Goal: Information Seeking & Learning: Learn about a topic

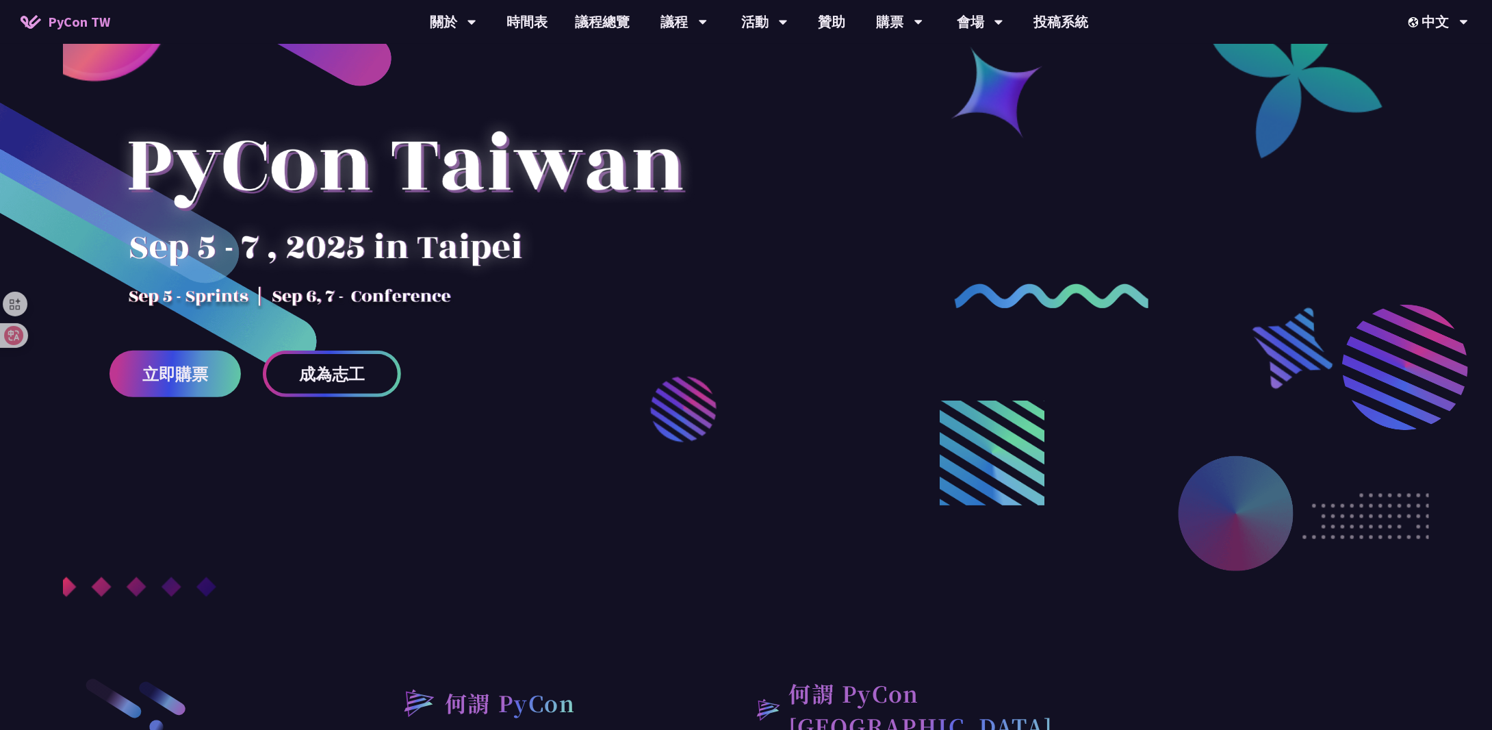
scroll to position [137, 0]
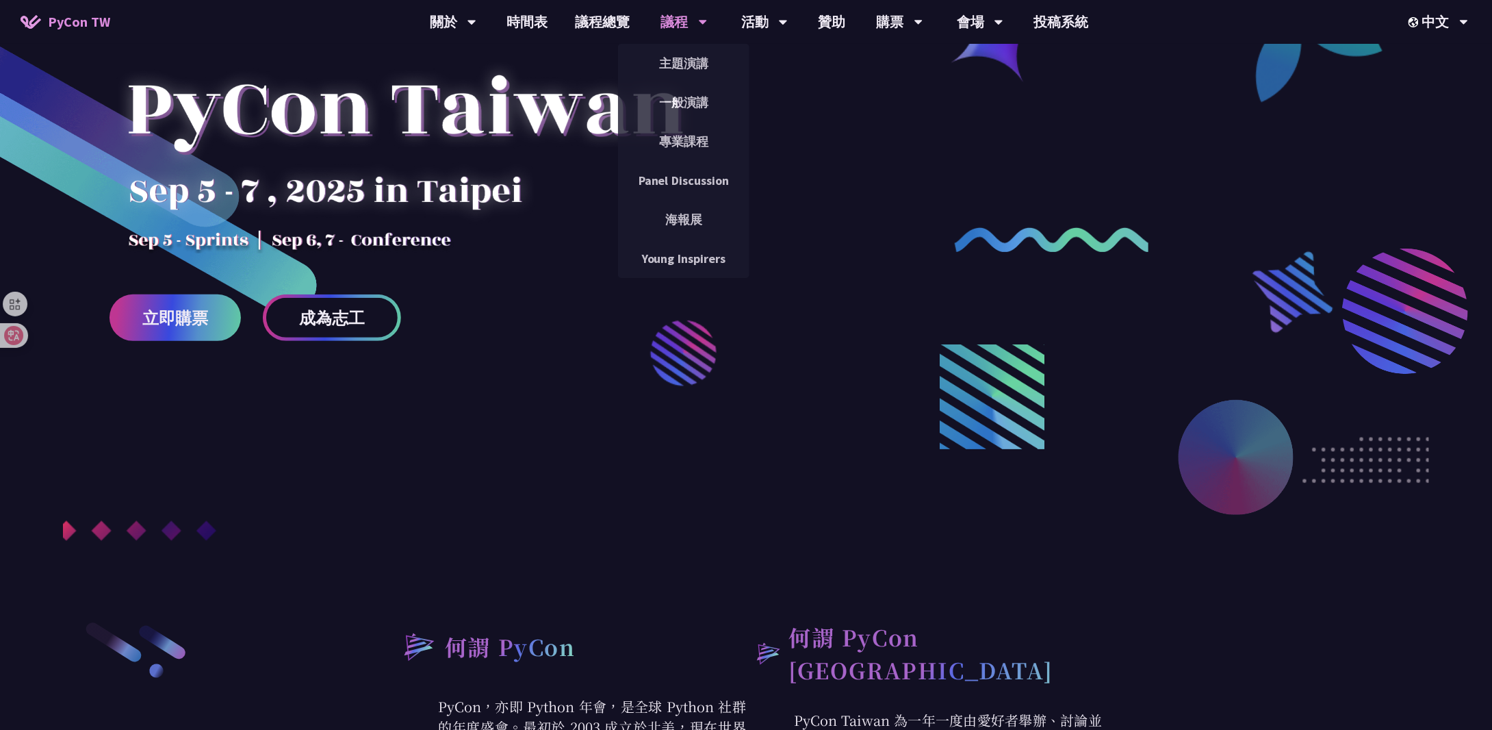
click at [476, 27] on div "議程" at bounding box center [453, 22] width 47 height 44
click at [476, 24] on div "議程" at bounding box center [453, 22] width 47 height 44
click at [476, 23] on icon at bounding box center [472, 23] width 8 height 5
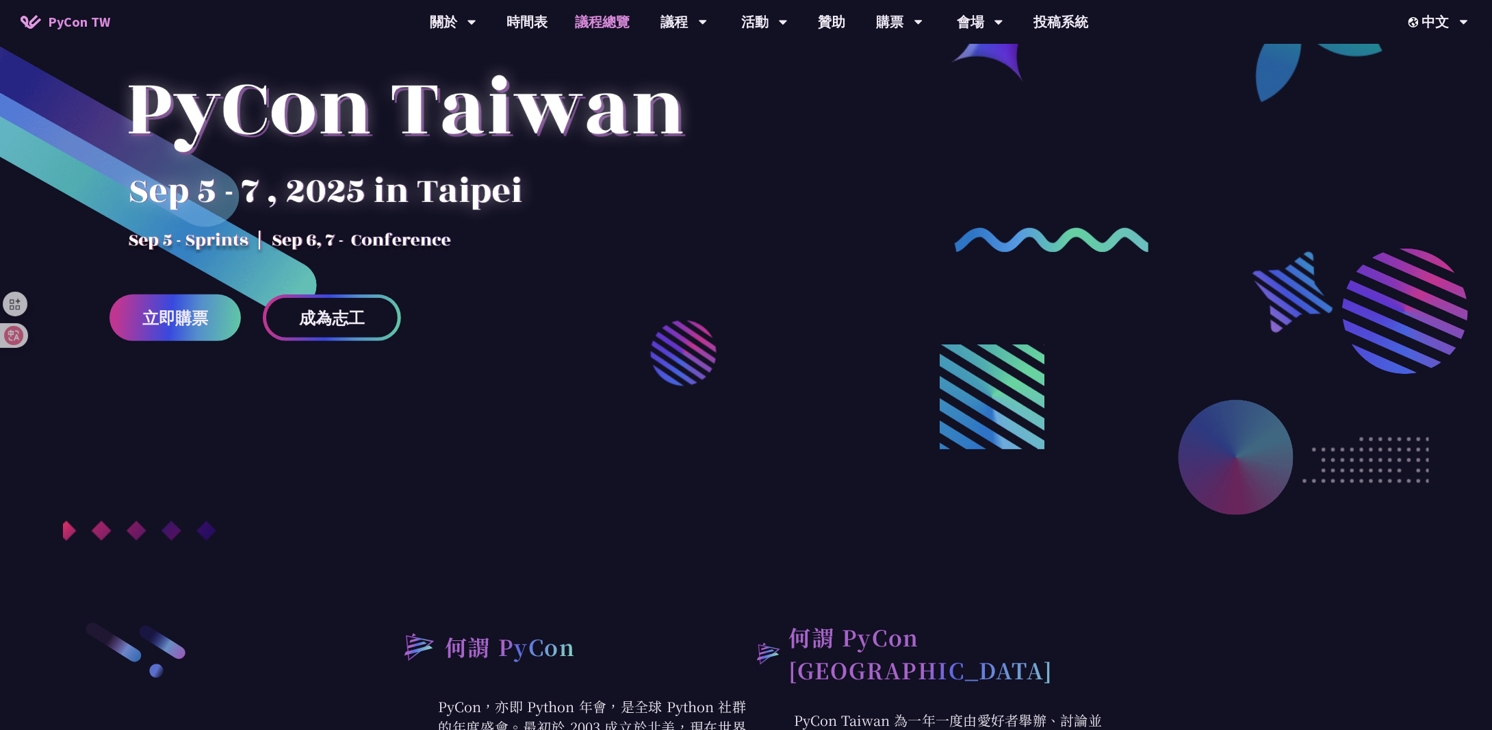
click at [610, 27] on link "議程總覽" at bounding box center [603, 22] width 82 height 44
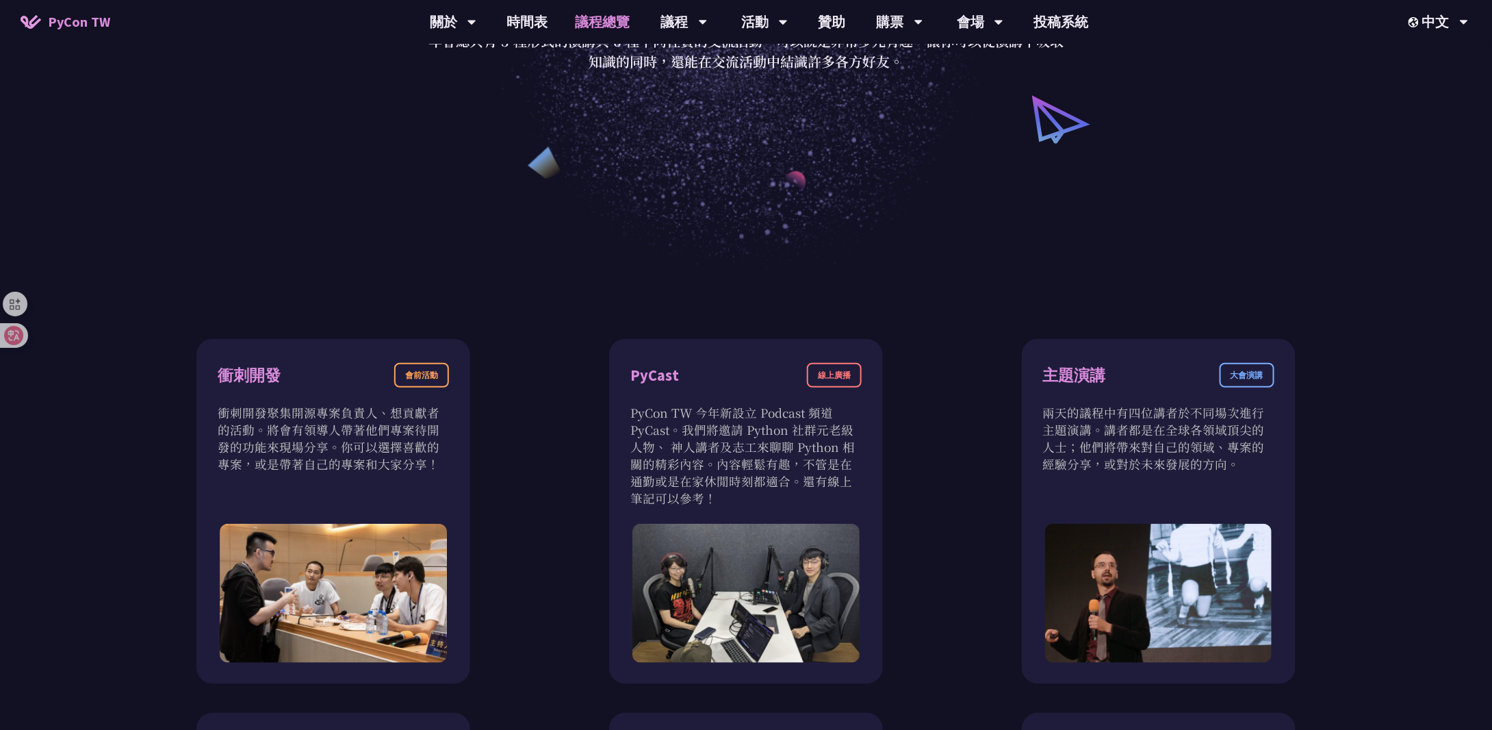
scroll to position [342, 0]
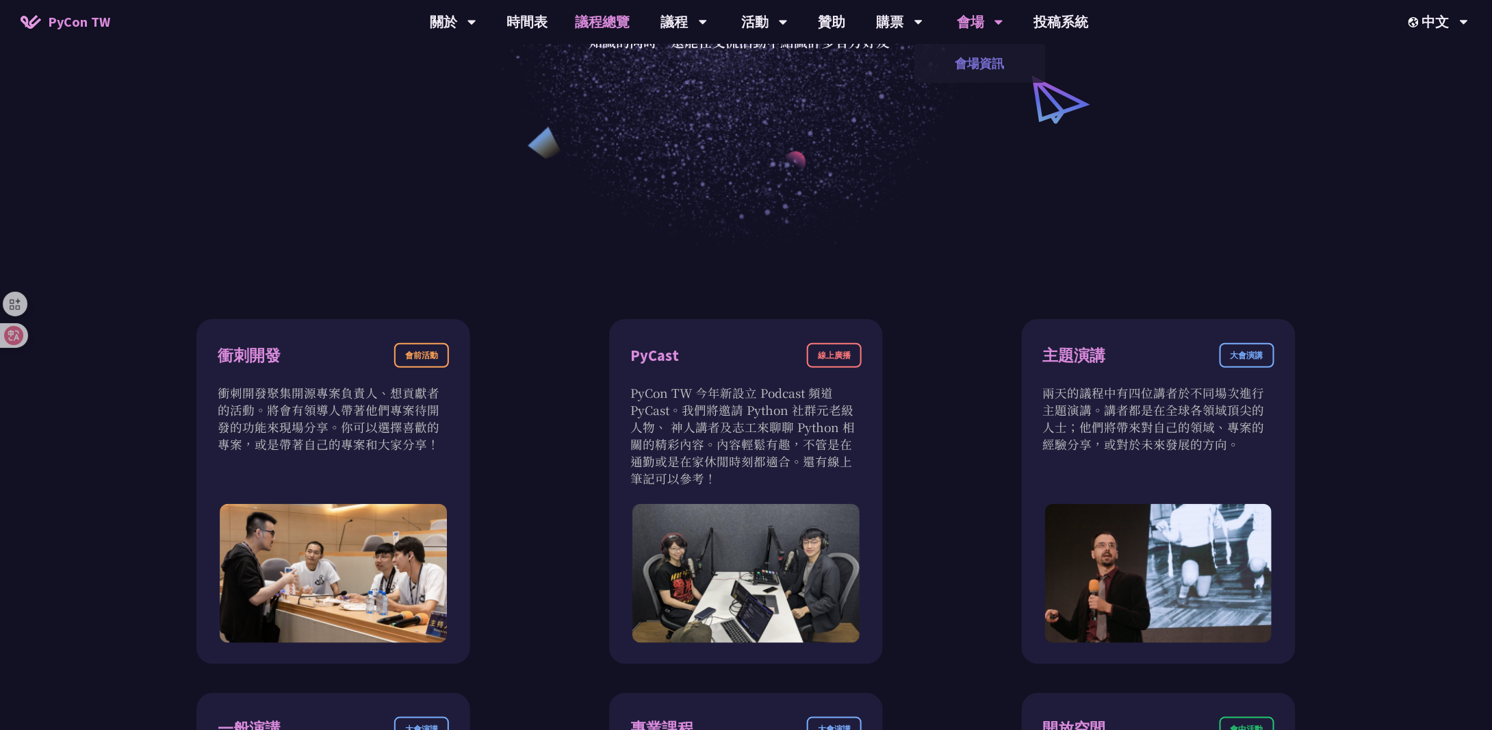
click at [962, 56] on link "會場資訊" at bounding box center [980, 63] width 131 height 32
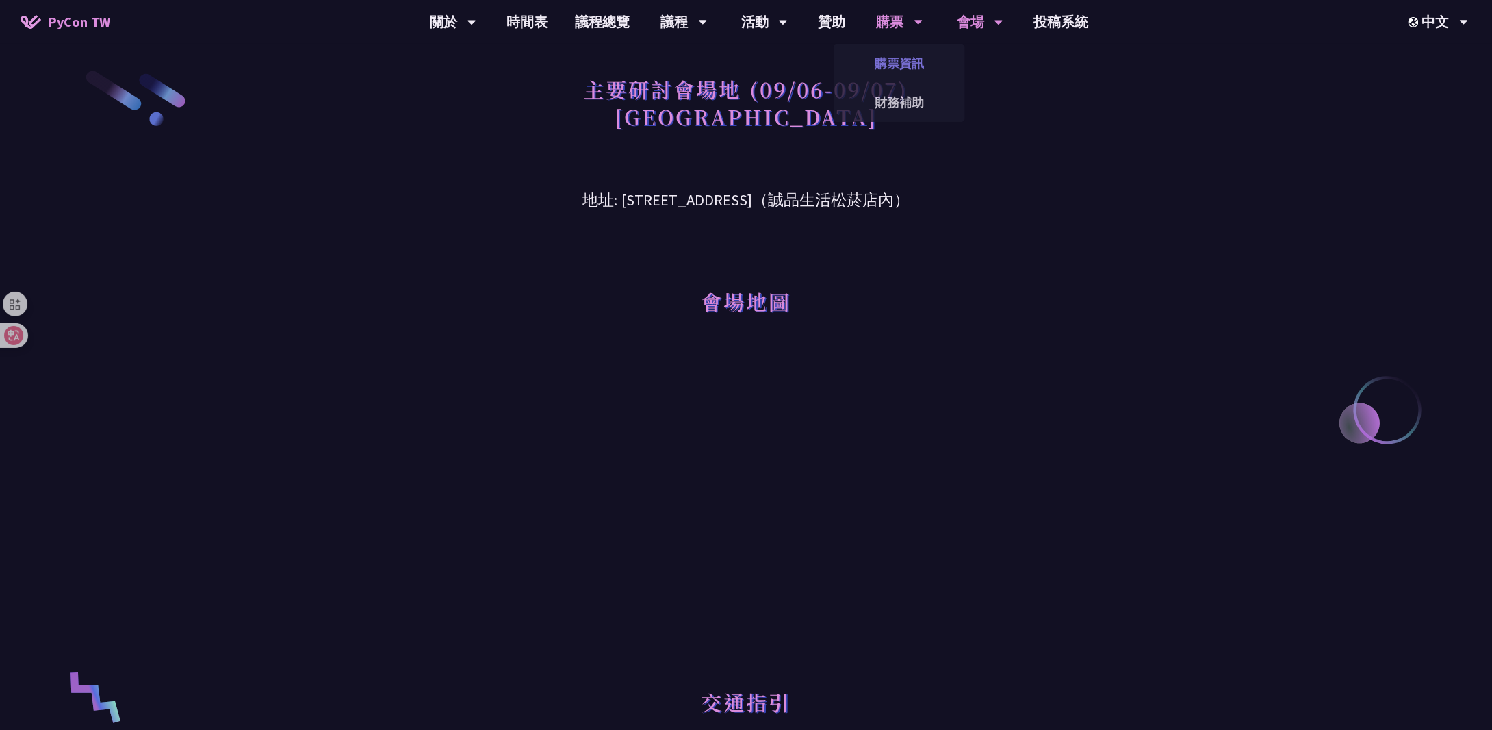
click at [893, 51] on link "購票資訊" at bounding box center [899, 63] width 131 height 32
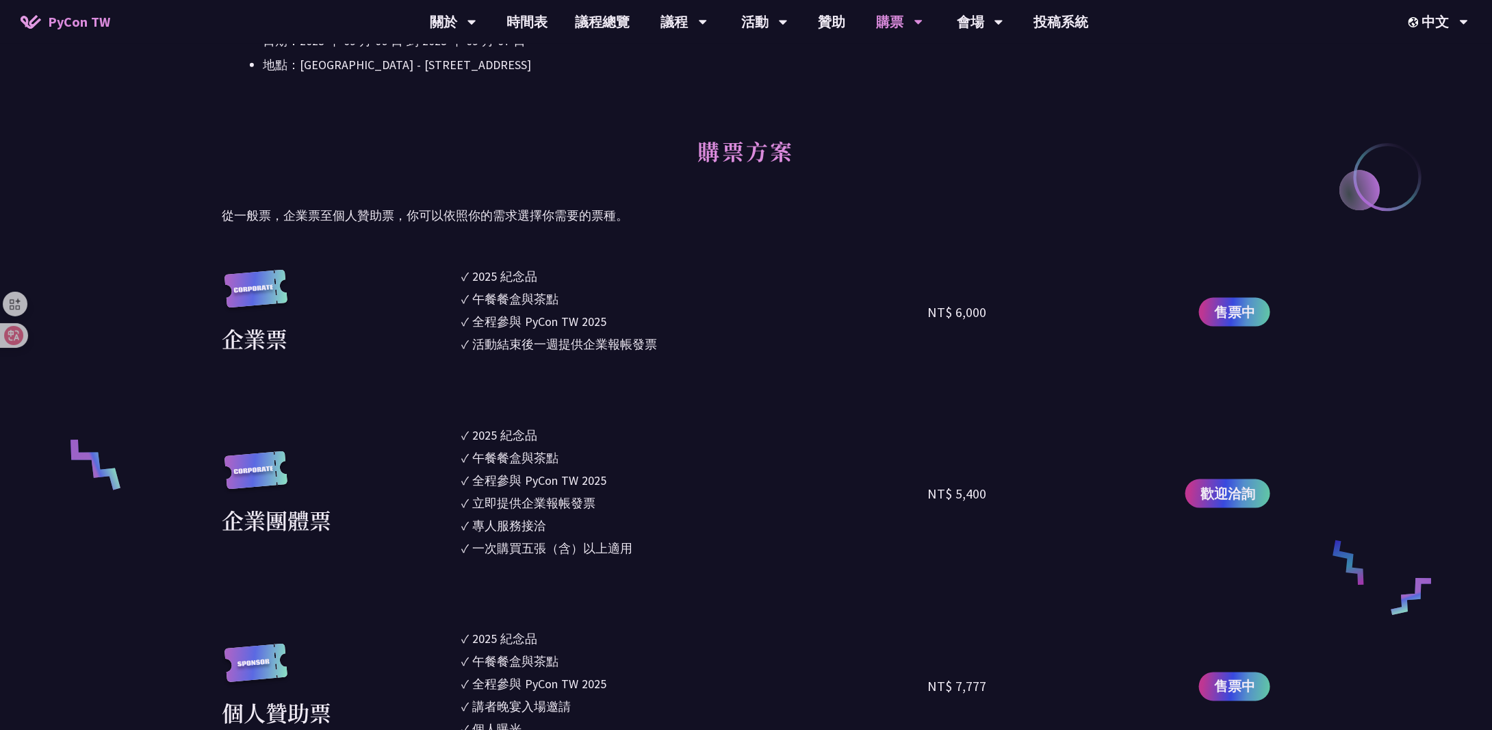
scroll to position [753, 0]
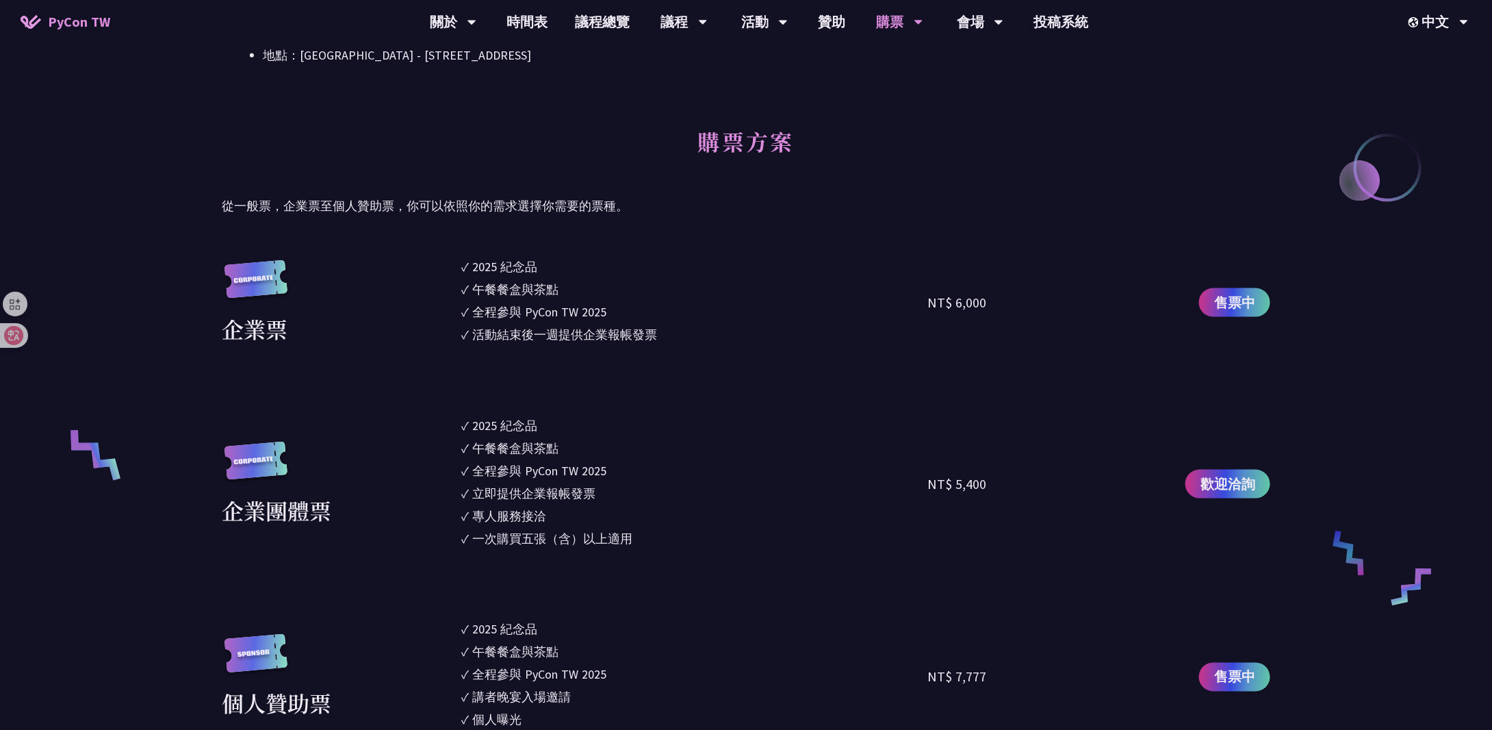
drag, startPoint x: 600, startPoint y: 491, endPoint x: 478, endPoint y: 487, distance: 121.9
click at [478, 487] on li "✓ 立即提供企業報帳發票" at bounding box center [695, 493] width 466 height 18
drag, startPoint x: 548, startPoint y: 521, endPoint x: 573, endPoint y: 513, distance: 26.6
click at [573, 513] on li "✓ 專人服務接洽" at bounding box center [695, 516] width 466 height 18
click at [551, 516] on li "✓ 專人服務接洽" at bounding box center [695, 516] width 466 height 18
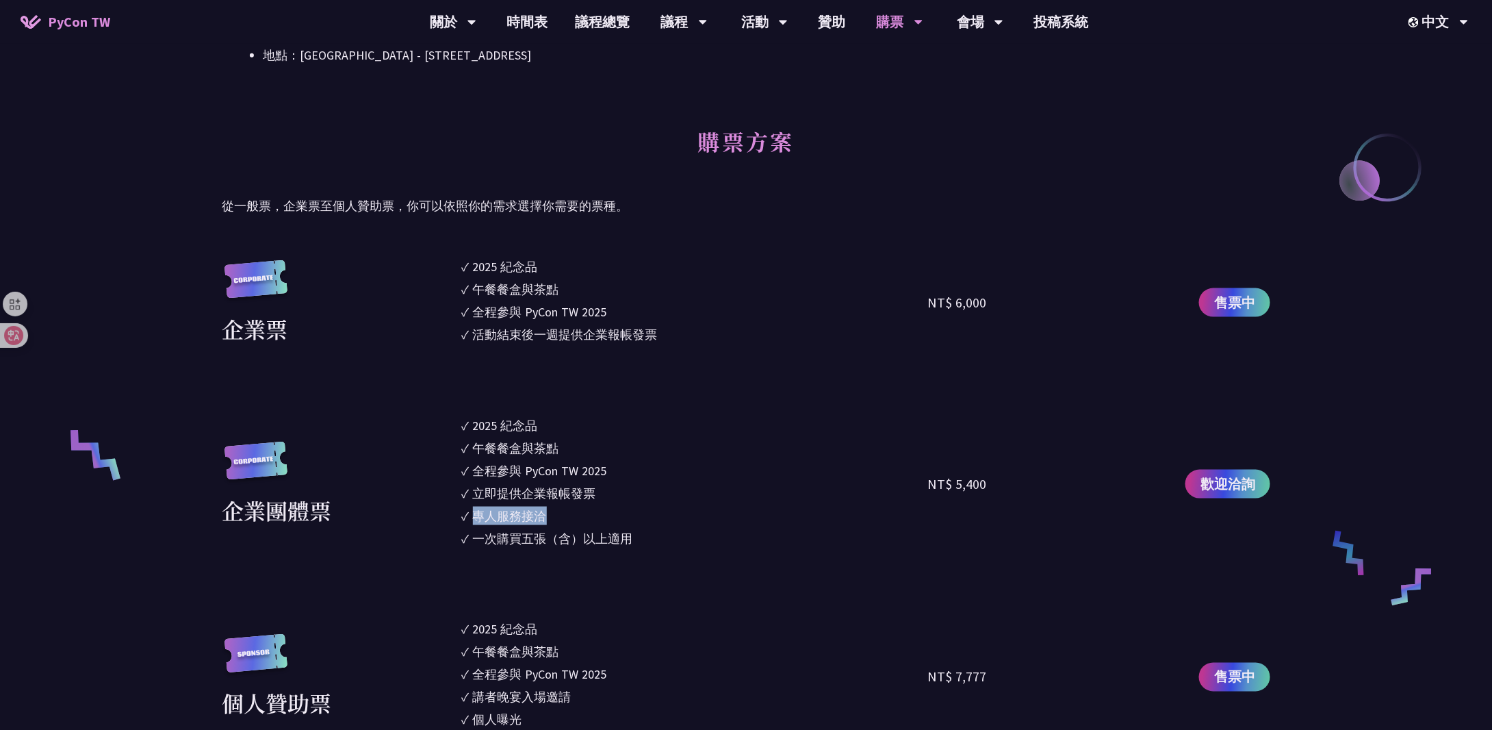
drag, startPoint x: 476, startPoint y: 515, endPoint x: 548, endPoint y: 510, distance: 71.4
click at [547, 510] on div "專人服務接洽" at bounding box center [510, 516] width 74 height 18
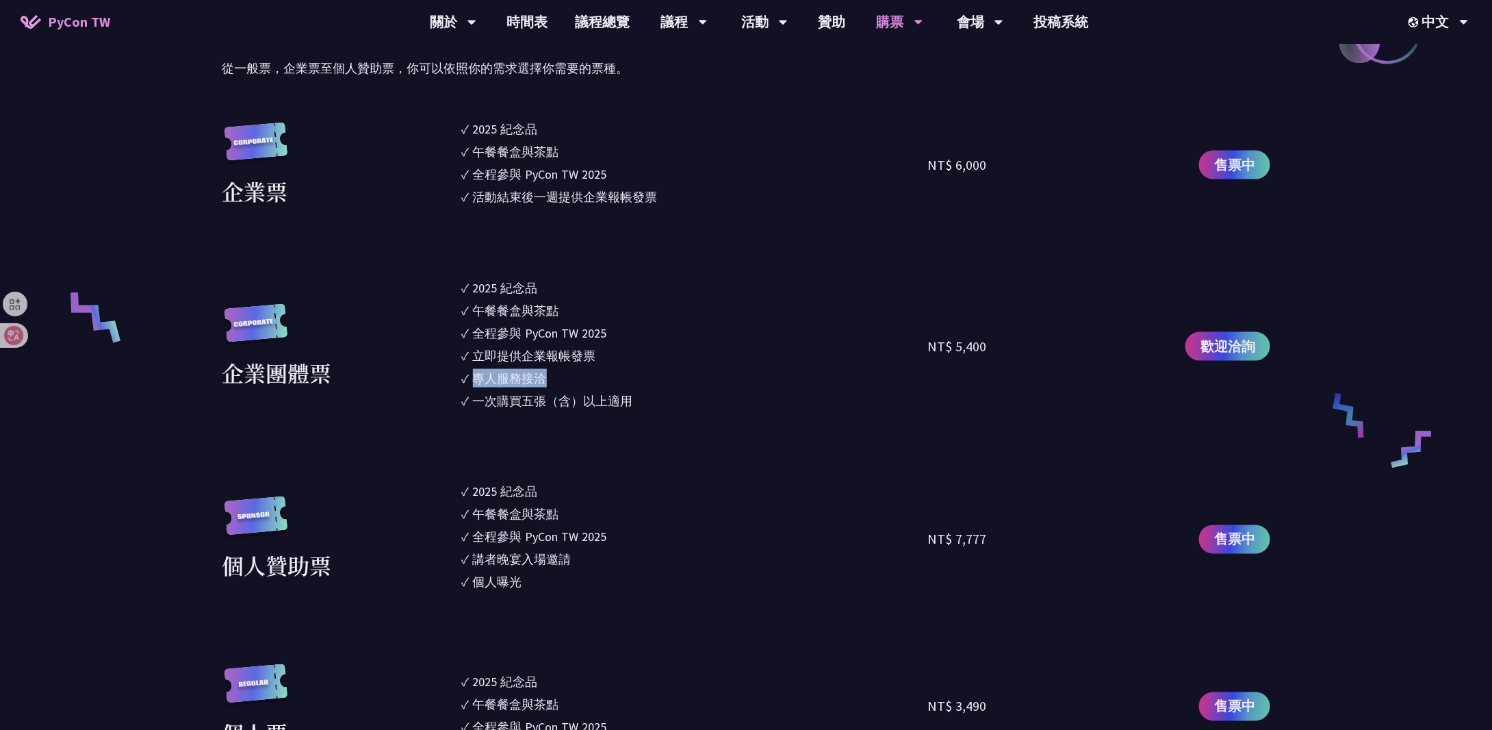
scroll to position [890, 0]
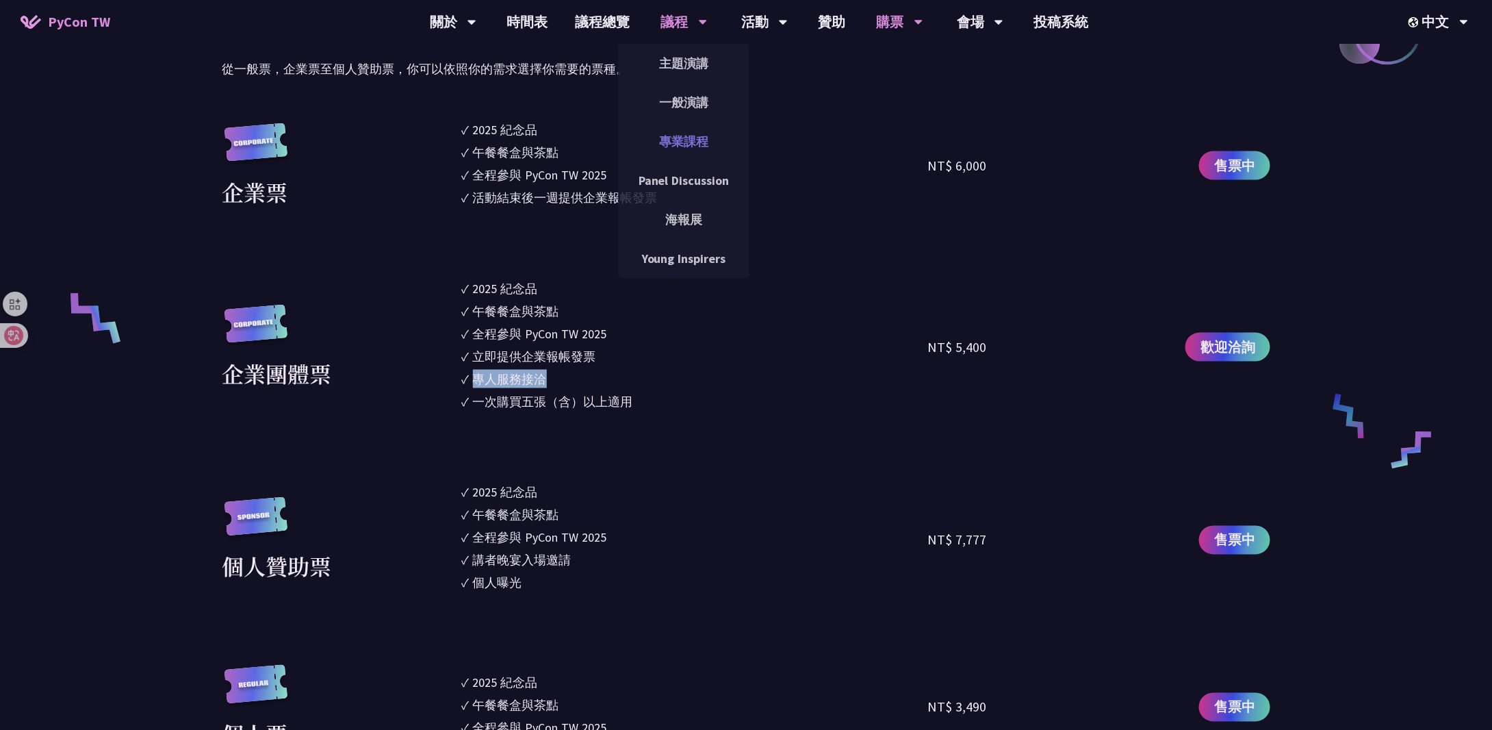
click at [663, 137] on link "專業課程" at bounding box center [683, 141] width 131 height 32
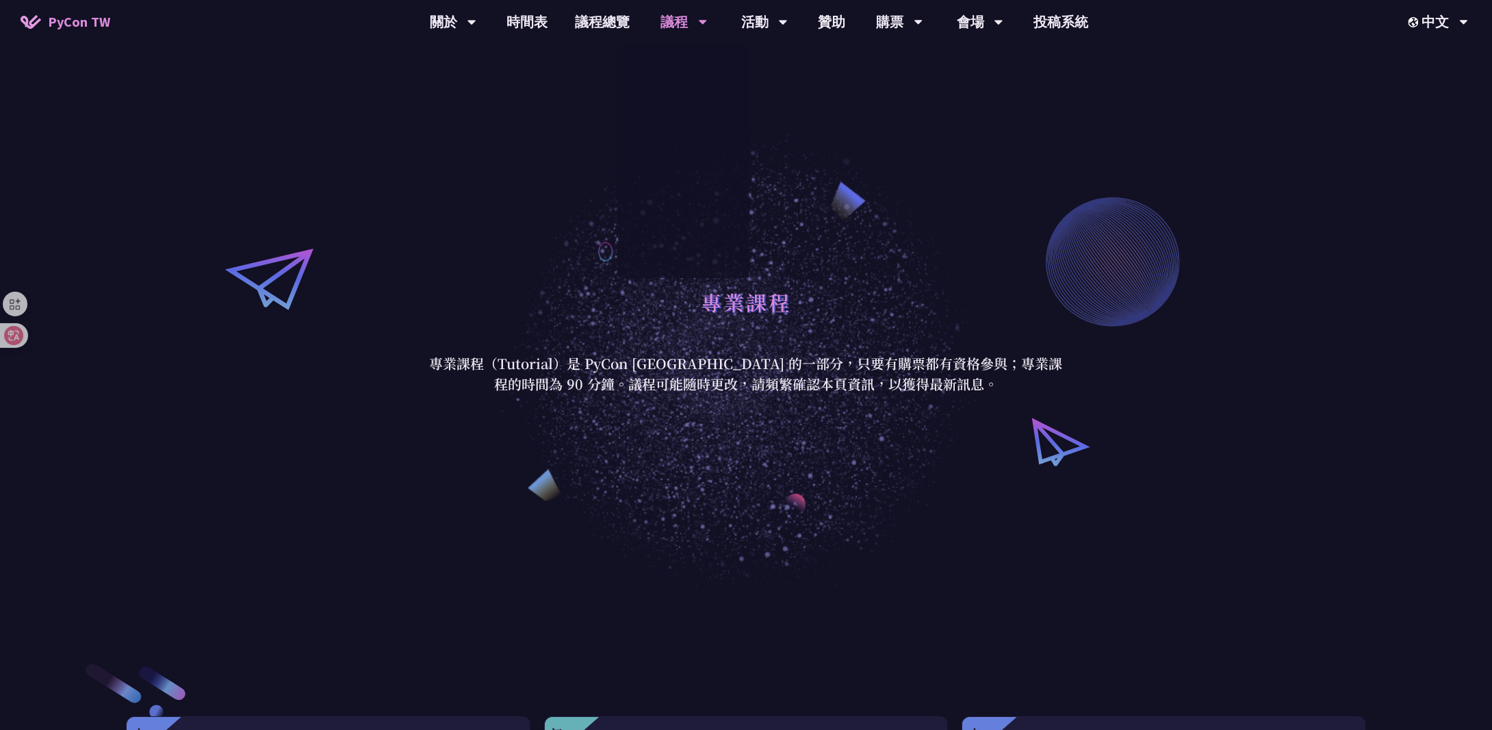
click at [507, 256] on div "專業課程 專業課程（Tutorial）是 PyCon [GEOGRAPHIC_DATA] 的一部分，只要有購票都有資格參與；專業課程的時間為 90 分鐘。議程…" at bounding box center [746, 337] width 1492 height 511
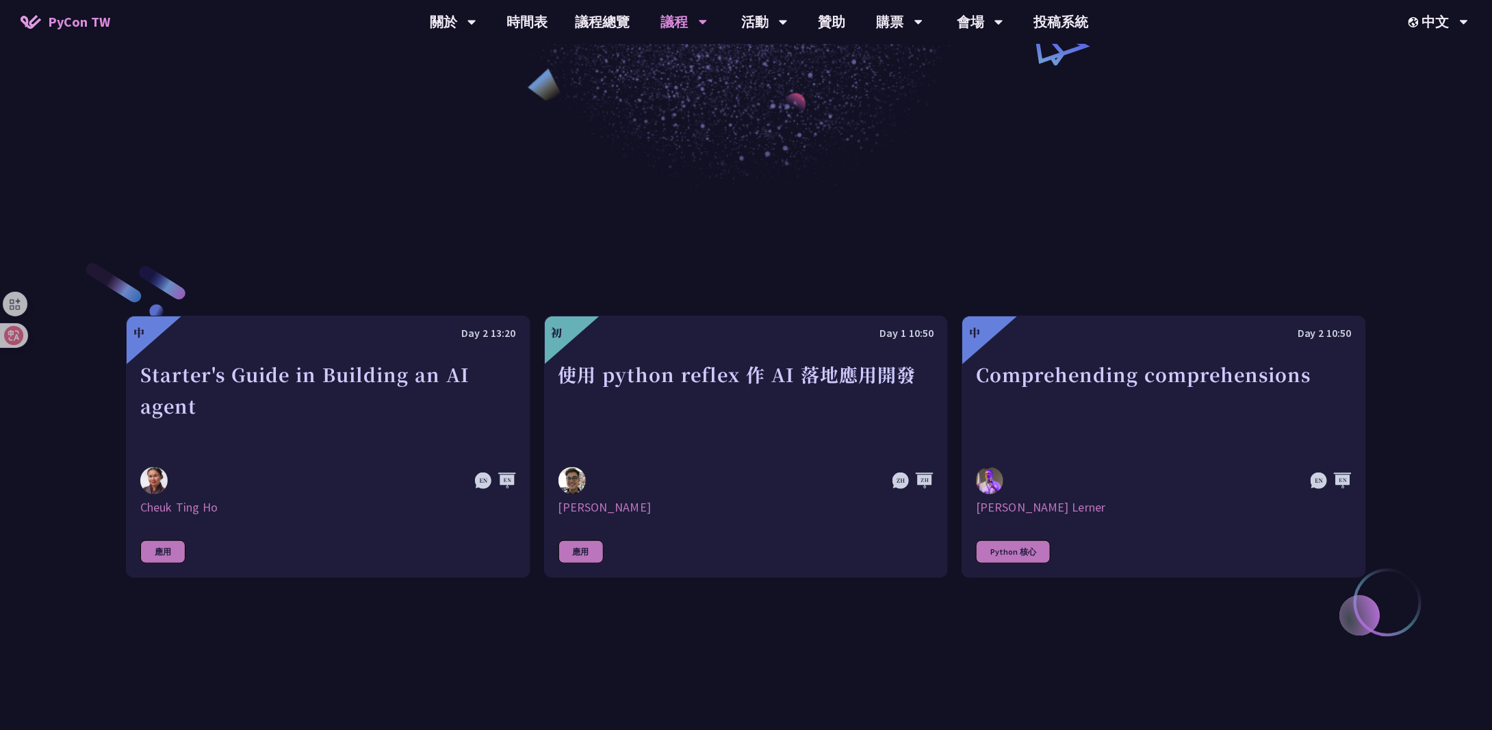
scroll to position [274, 0]
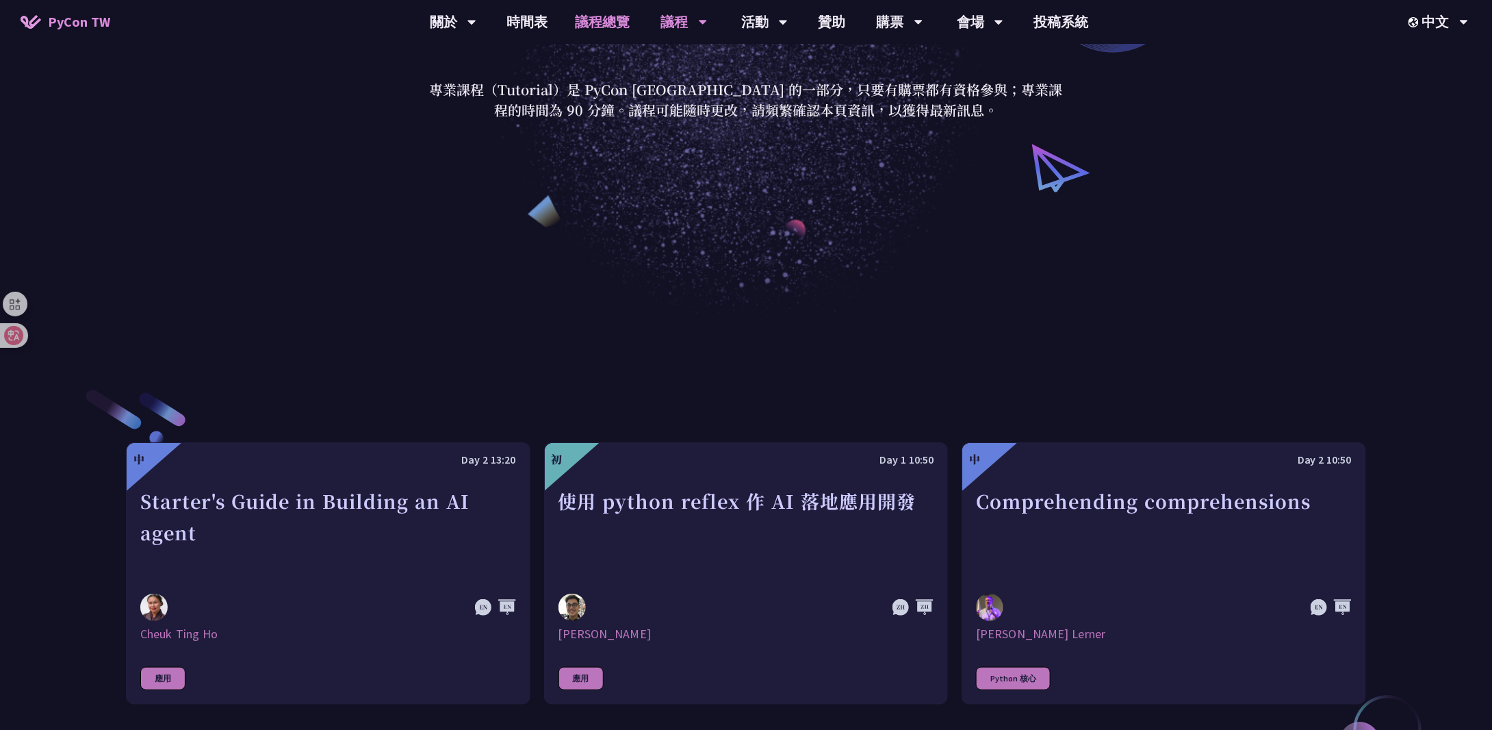
click at [615, 25] on link "議程總覽" at bounding box center [603, 22] width 82 height 44
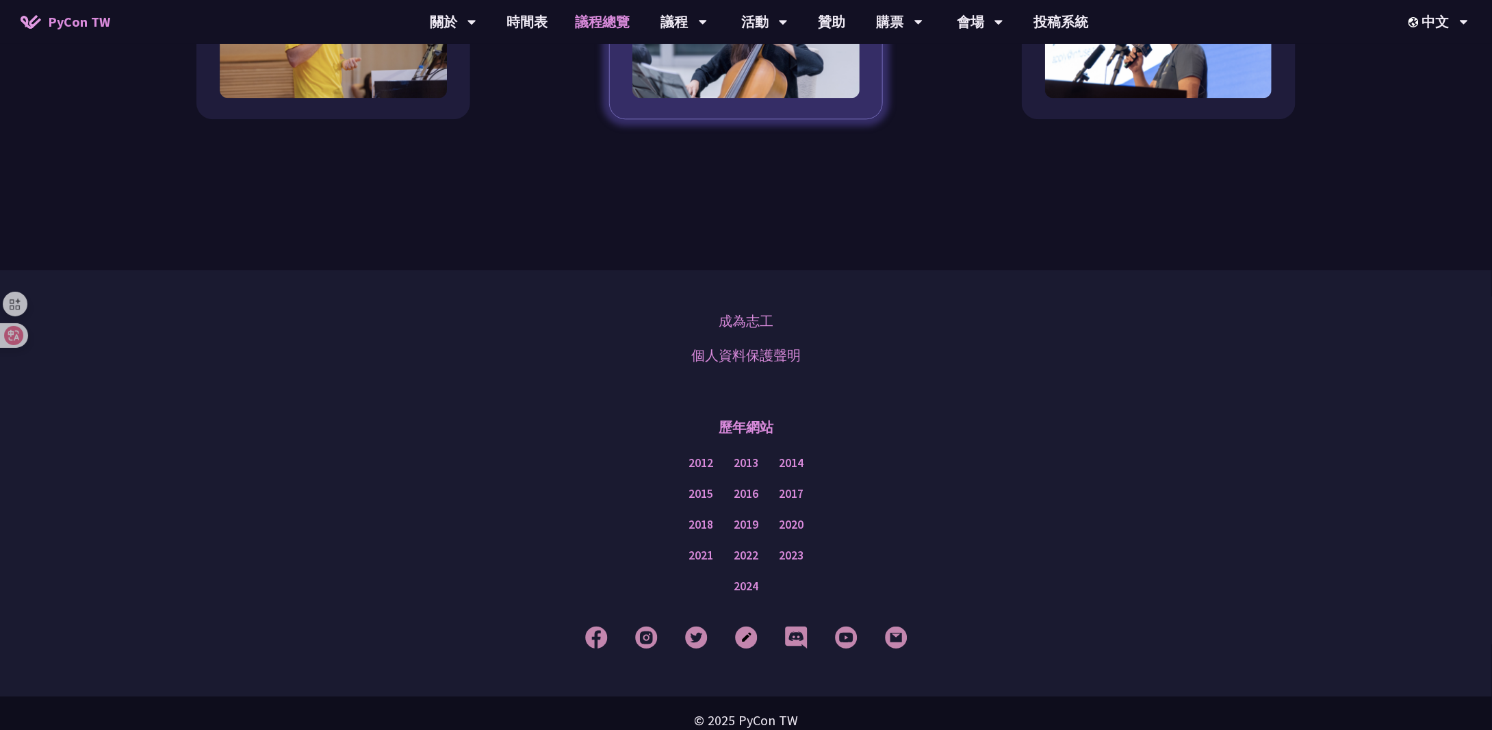
scroll to position [1631, 0]
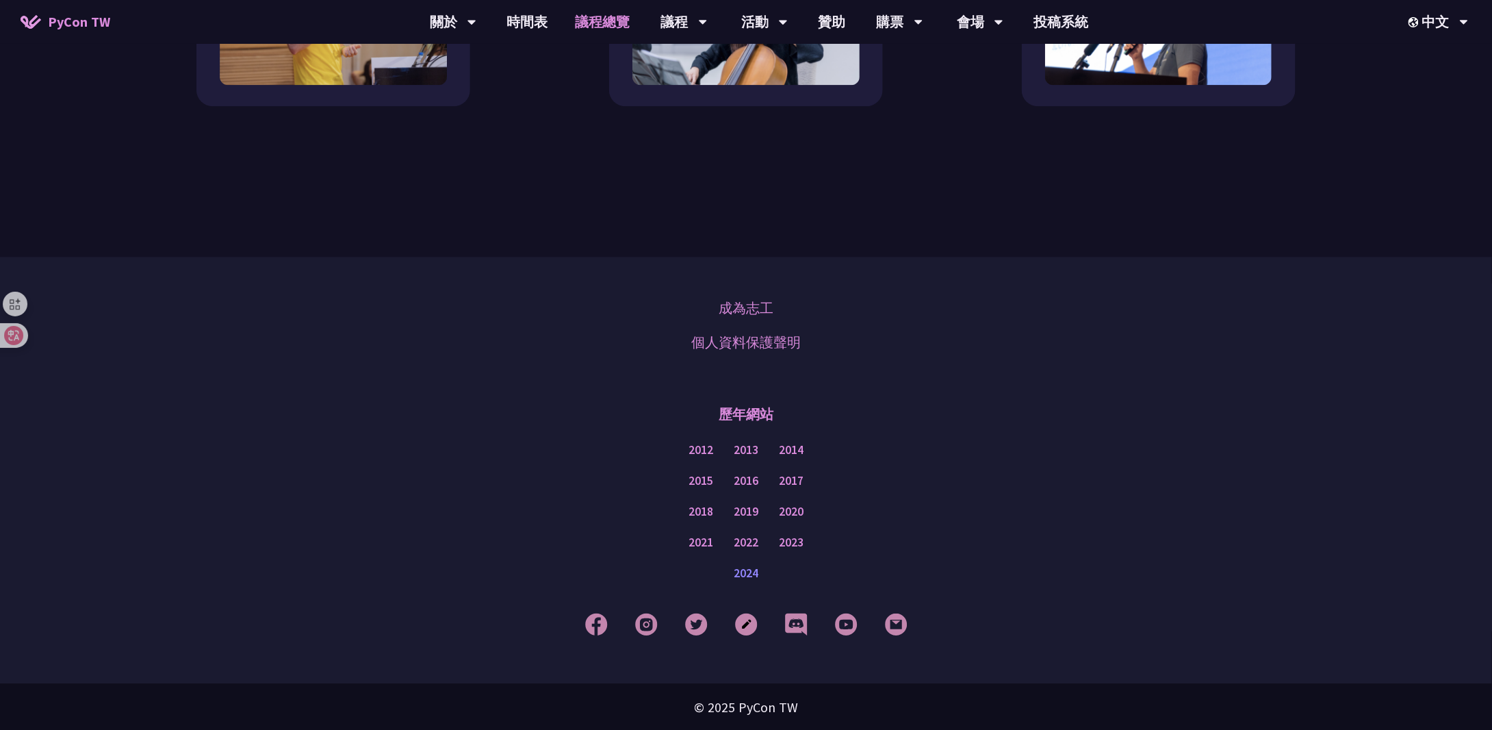
click at [748, 565] on link "2024" at bounding box center [746, 573] width 25 height 17
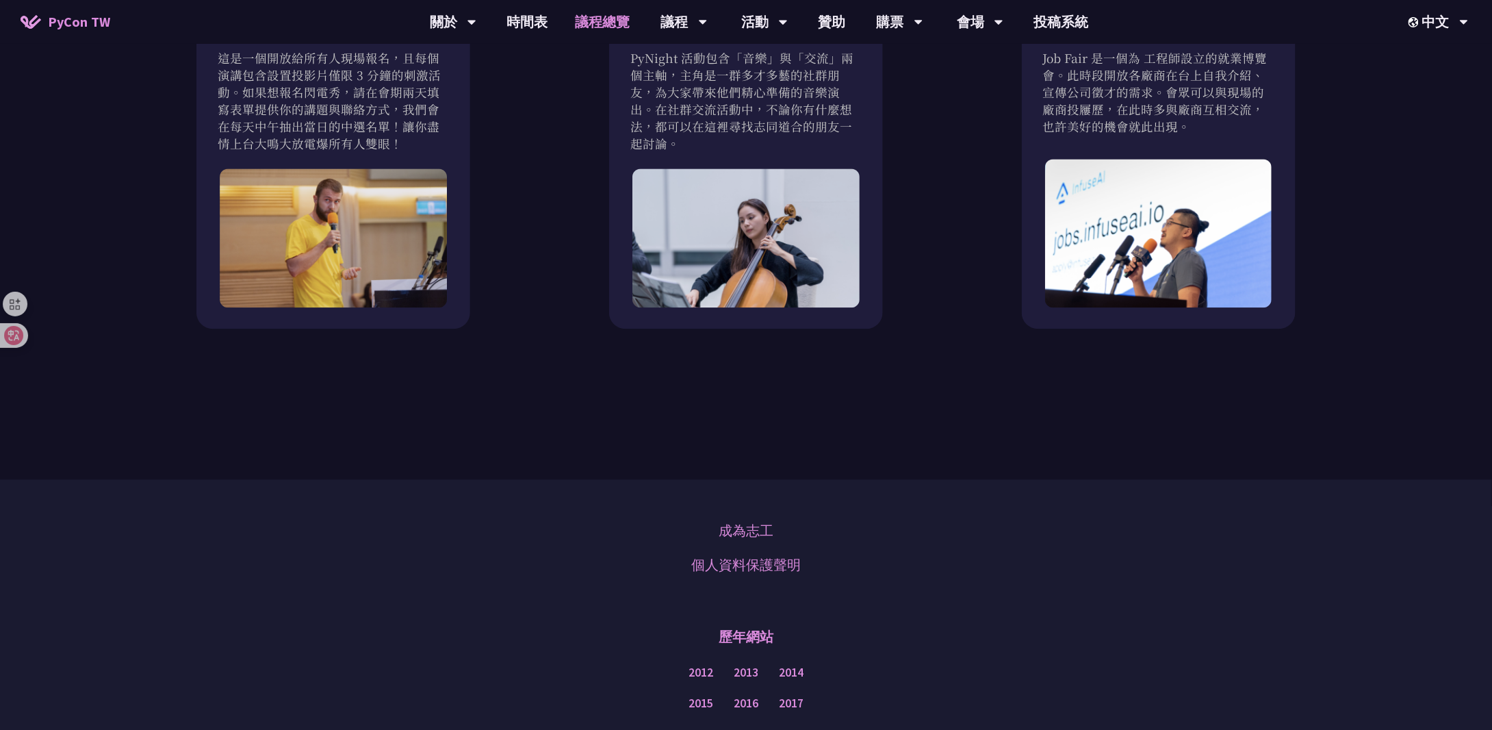
scroll to position [1494, 0]
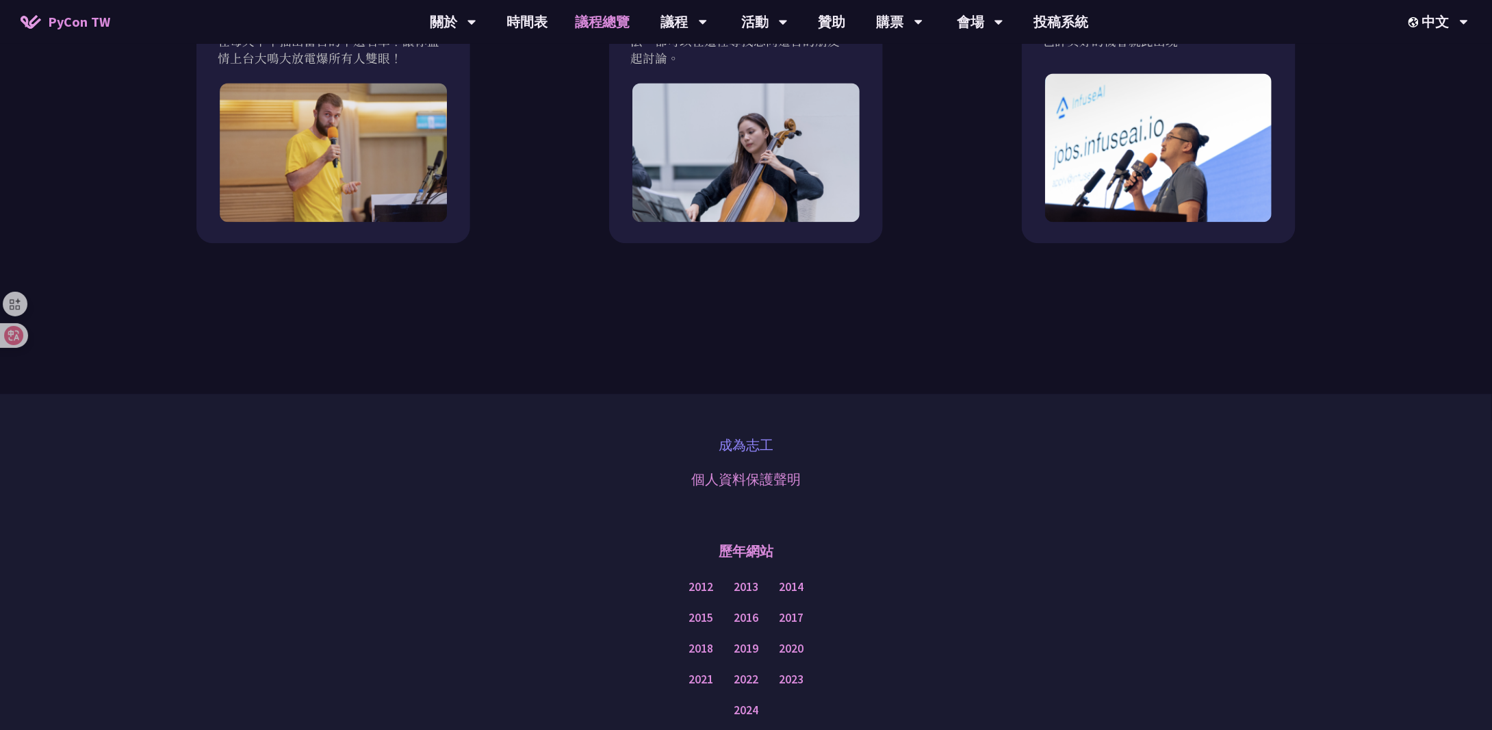
click at [720, 442] on link "成為志工" at bounding box center [746, 445] width 55 height 21
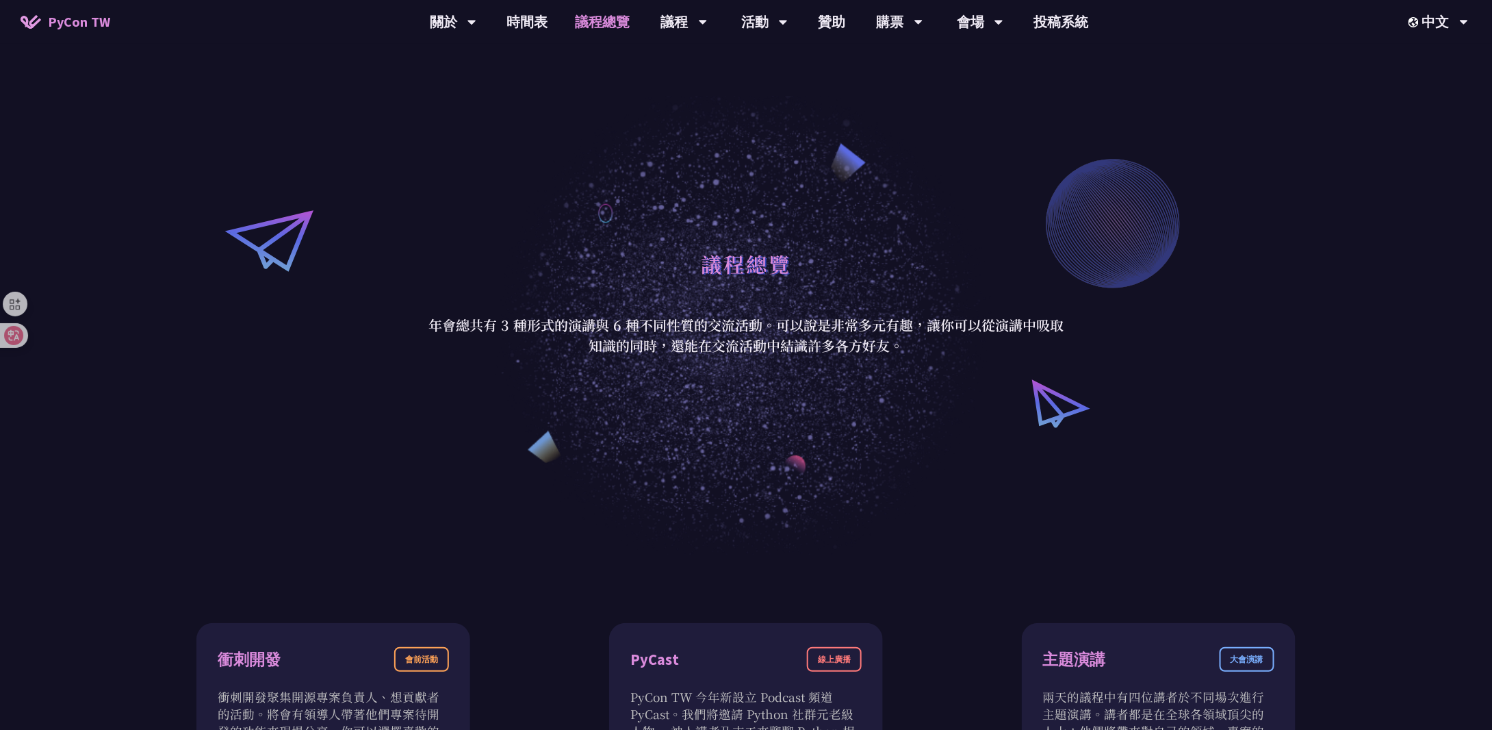
scroll to position [0, 0]
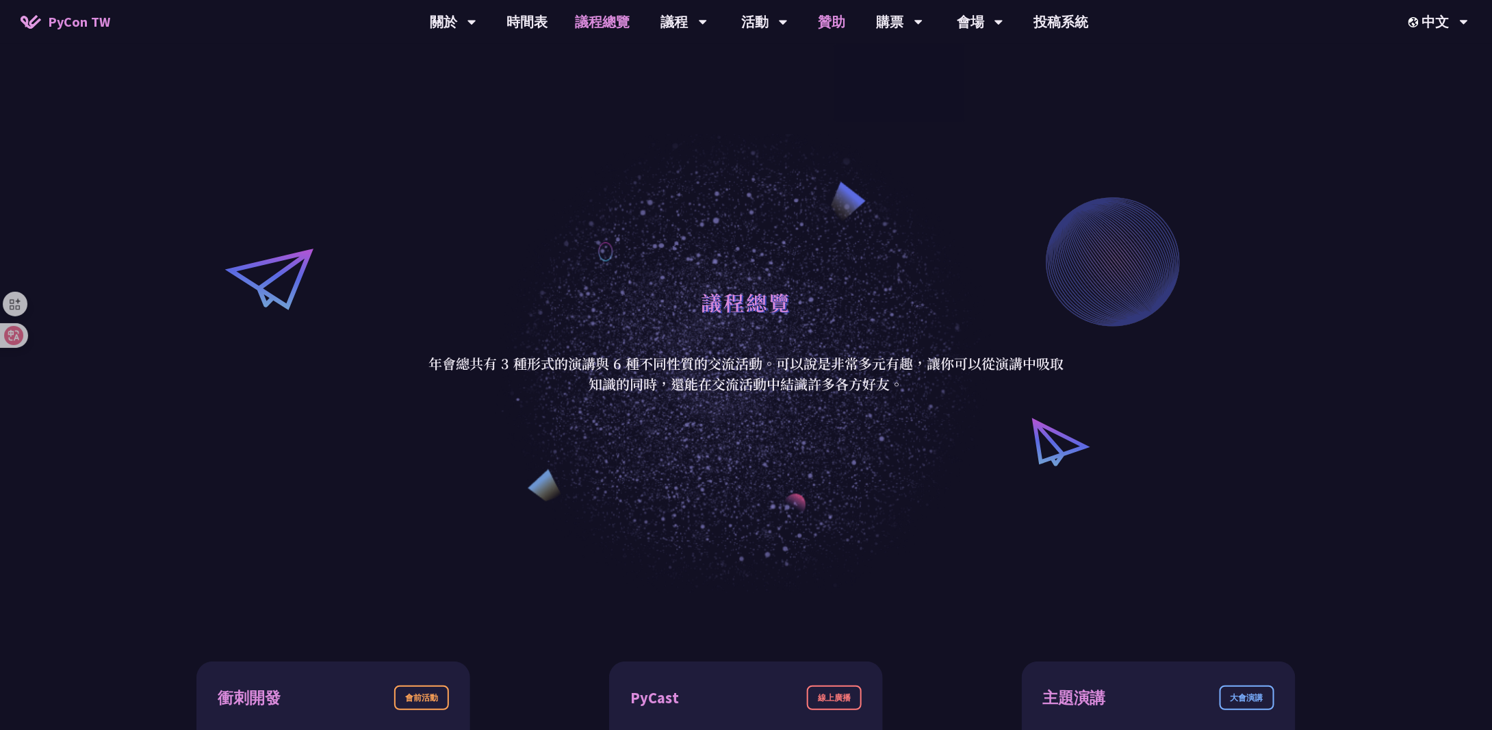
click at [836, 23] on link "贊助" at bounding box center [832, 22] width 55 height 44
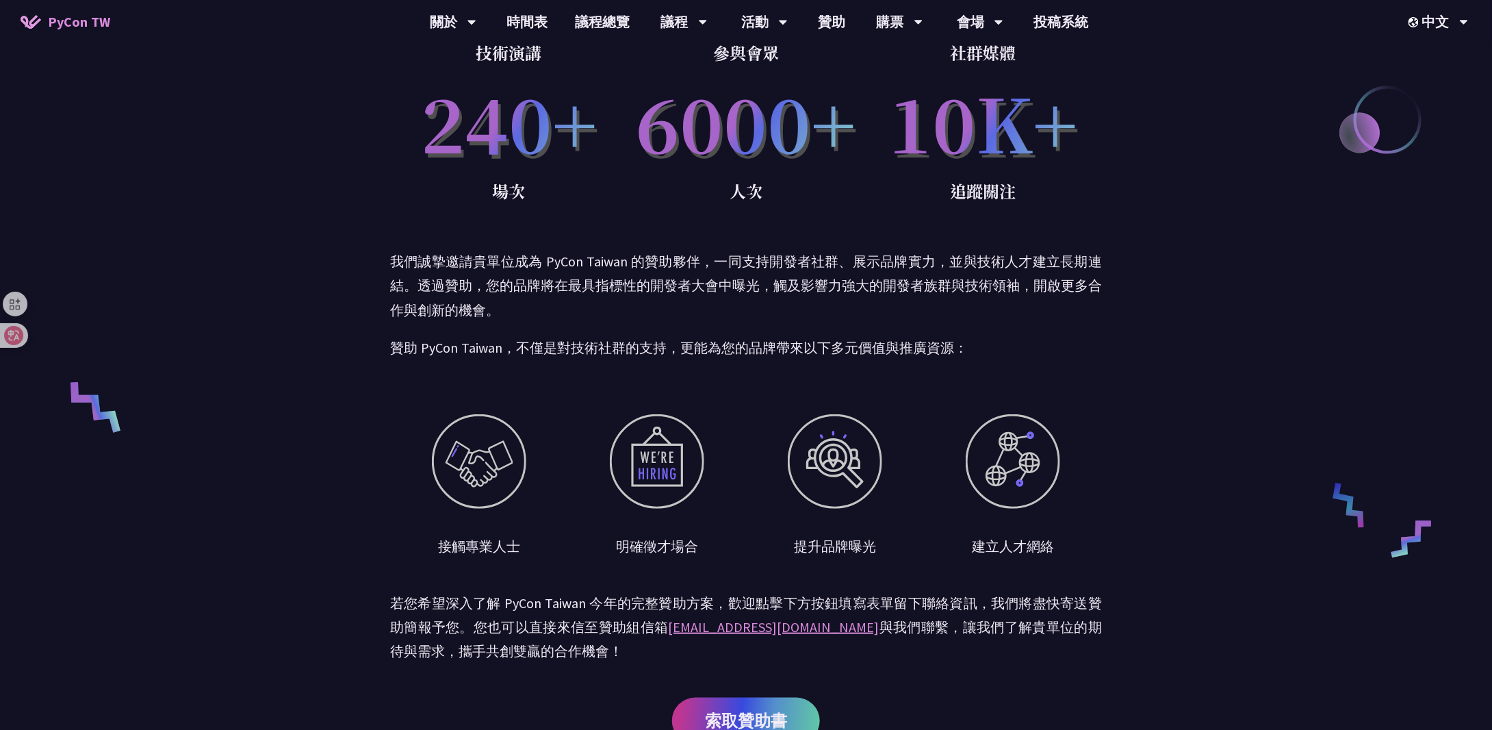
scroll to position [137, 0]
